Goal: Task Accomplishment & Management: Complete application form

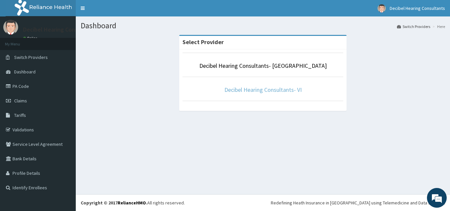
click at [283, 91] on link "Decibel Hearing Consultants- VI" at bounding box center [262, 90] width 77 height 8
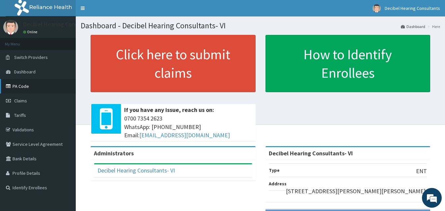
click at [26, 87] on link "PA Code" at bounding box center [38, 86] width 76 height 14
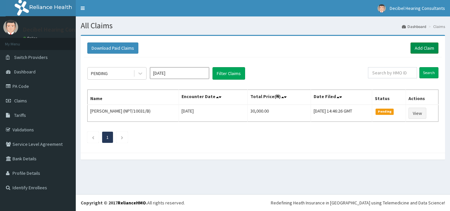
click at [427, 45] on link "Add Claim" at bounding box center [424, 47] width 28 height 11
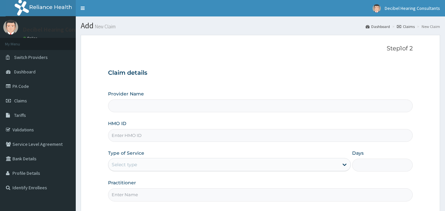
type input "Decibel Hearing Consultants- VI"
click at [157, 132] on input "HMO ID" at bounding box center [260, 135] width 305 height 13
click at [141, 157] on div "Type of Service Select type" at bounding box center [229, 161] width 243 height 22
click at [141, 162] on div "Select type" at bounding box center [223, 164] width 230 height 11
drag, startPoint x: 141, startPoint y: 162, endPoint x: 142, endPoint y: -29, distance: 190.6
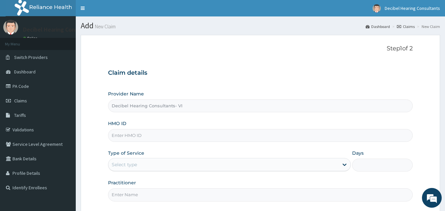
click at [142, 0] on html "R EL Toggle navigation Decibel Hearing Consultants Decibel Hearing Consultants …" at bounding box center [222, 136] width 445 height 273
click at [166, 137] on input "HMO ID" at bounding box center [260, 135] width 305 height 13
paste input "KSB/10702/A"
type input "KSB/10702/A"
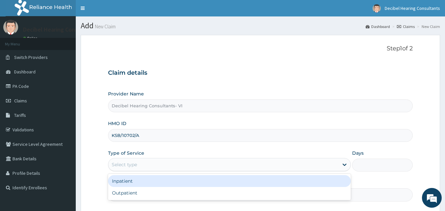
click at [154, 165] on div "Select type" at bounding box center [223, 164] width 230 height 11
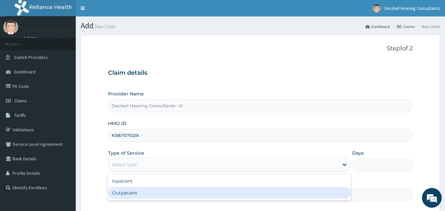
click at [143, 191] on div "Outpatient" at bounding box center [229, 193] width 243 height 12
type input "1"
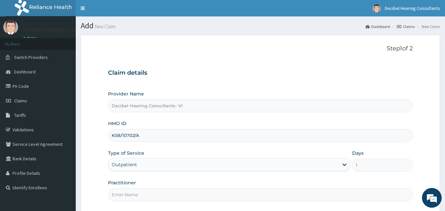
click at [148, 194] on input "Practitioner" at bounding box center [260, 194] width 305 height 13
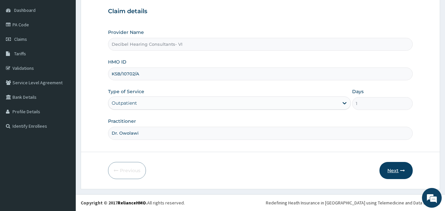
type input "Dr. Owolawi"
click at [403, 169] on icon "button" at bounding box center [402, 170] width 5 height 5
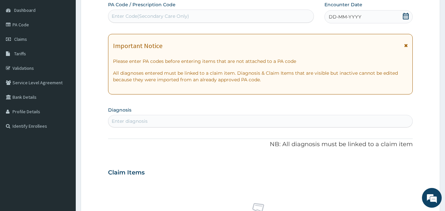
click at [207, 17] on div "Enter Code(Secondary Care Only)" at bounding box center [210, 16] width 205 height 11
click at [182, 18] on div "Enter Code(Secondary Care Only)" at bounding box center [150, 16] width 77 height 7
paste input "PA/F347D3"
type input "PA/F347D3"
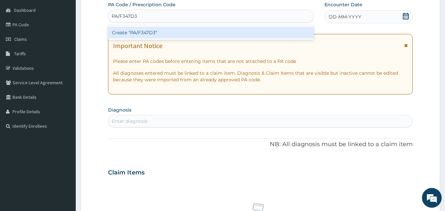
click at [178, 35] on div "Create "PA/F347D3"" at bounding box center [211, 33] width 206 height 12
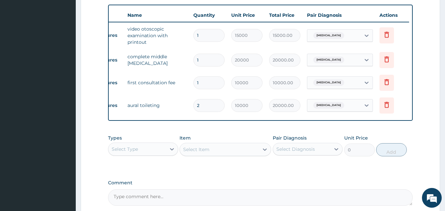
scroll to position [309, 0]
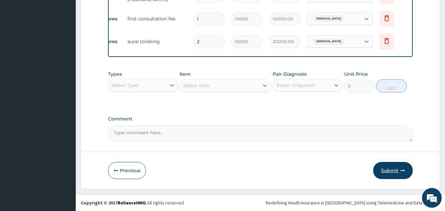
click at [407, 171] on button "Submit" at bounding box center [393, 170] width 40 height 17
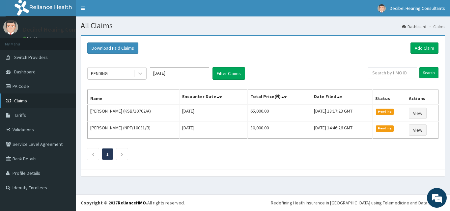
click at [21, 100] on span "Claims" at bounding box center [20, 101] width 13 height 6
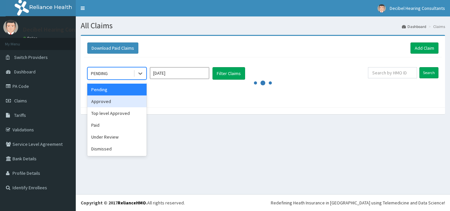
click at [128, 101] on div "Approved" at bounding box center [116, 101] width 59 height 12
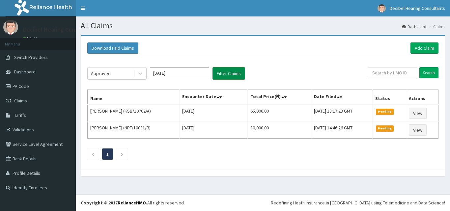
click at [235, 72] on button "Filter Claims" at bounding box center [228, 73] width 33 height 13
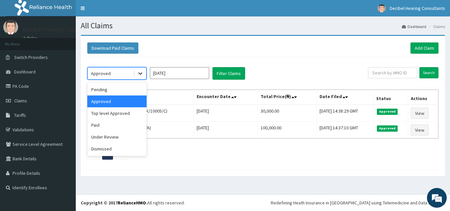
click at [137, 72] on div at bounding box center [140, 73] width 12 height 12
click at [126, 113] on div "Top level Approved" at bounding box center [116, 113] width 59 height 12
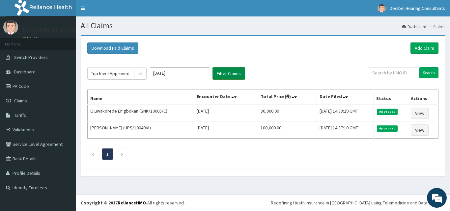
click at [231, 73] on button "Filter Claims" at bounding box center [228, 73] width 33 height 13
click at [239, 72] on button "Filter Claims" at bounding box center [228, 73] width 33 height 13
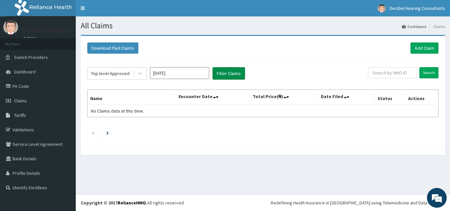
click at [239, 72] on button "Filter Claims" at bounding box center [228, 73] width 33 height 13
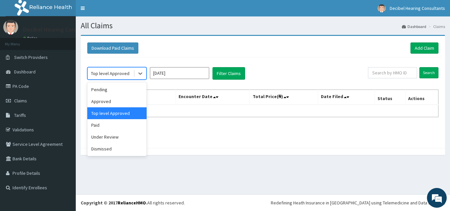
click at [129, 70] on div "Top level Approved" at bounding box center [111, 73] width 46 height 11
click at [120, 127] on div "Paid" at bounding box center [116, 125] width 59 height 12
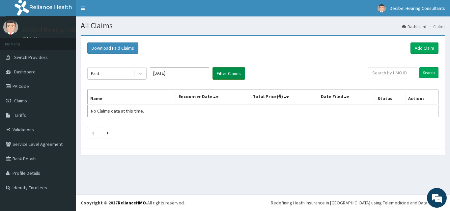
click at [231, 70] on button "Filter Claims" at bounding box center [228, 73] width 33 height 13
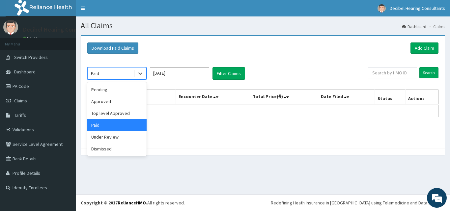
click at [117, 73] on div "Paid" at bounding box center [111, 73] width 46 height 11
click at [118, 89] on div "Pending" at bounding box center [116, 90] width 59 height 12
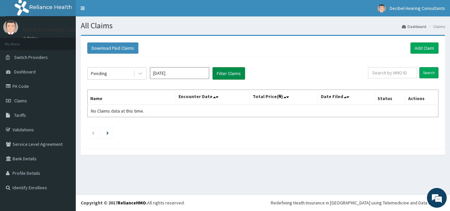
click at [226, 74] on button "Filter Claims" at bounding box center [228, 73] width 33 height 13
